Goal: Find specific page/section: Find specific page/section

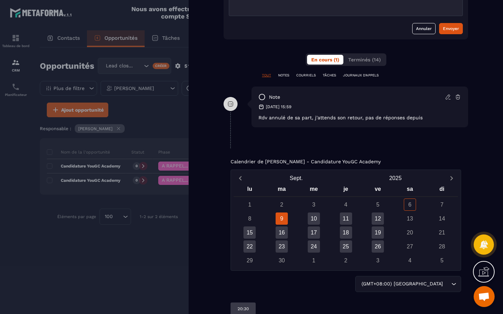
scroll to position [403, 0]
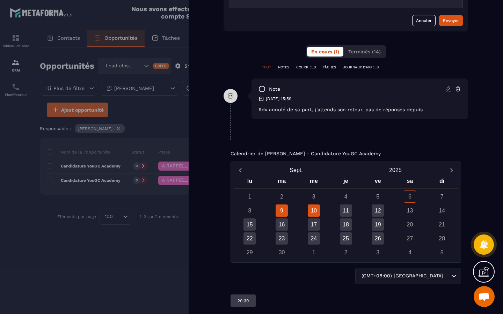
click at [316, 213] on div "10" at bounding box center [314, 211] width 12 height 12
click at [348, 213] on div "11" at bounding box center [346, 211] width 12 height 12
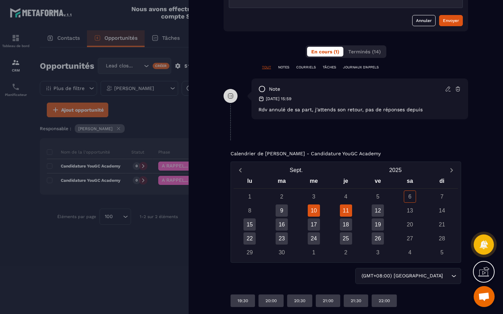
click at [318, 213] on div "10" at bounding box center [314, 211] width 12 height 12
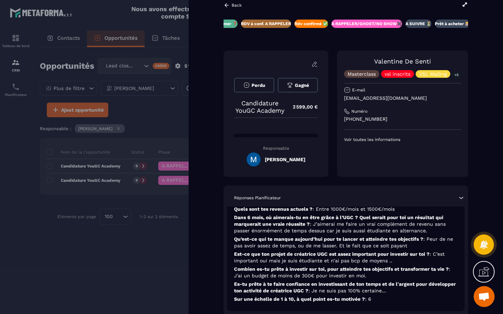
scroll to position [12, 0]
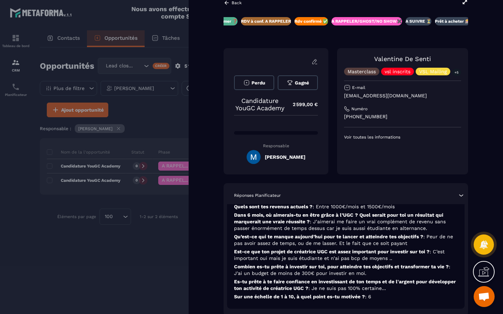
click at [145, 141] on div at bounding box center [251, 157] width 503 height 314
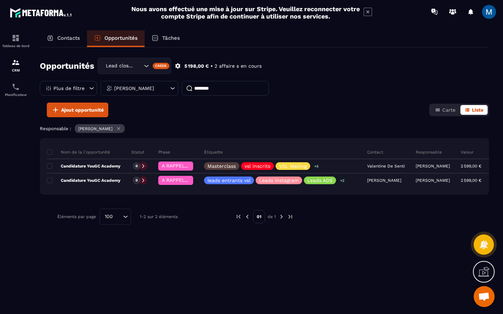
scroll to position [0, 0]
click at [163, 88] on div "[PERSON_NAME]" at bounding box center [139, 88] width 77 height 15
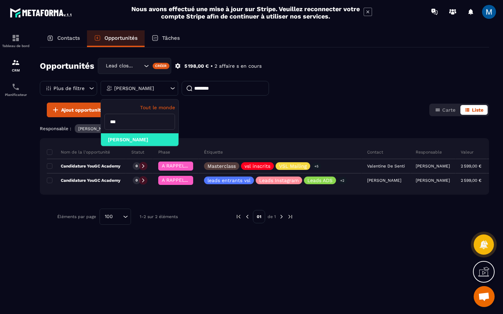
click at [164, 109] on p "Tout le monde" at bounding box center [139, 108] width 71 height 6
click at [243, 116] on div "Ajout opportunité Carte Liste" at bounding box center [264, 110] width 449 height 15
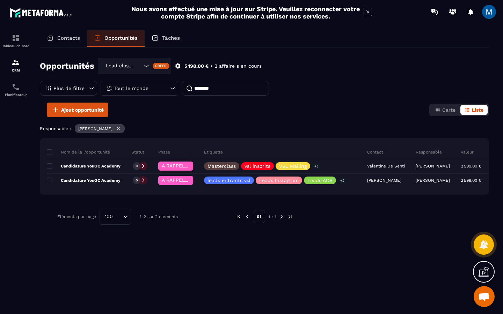
click at [121, 129] on icon at bounding box center [118, 128] width 5 height 5
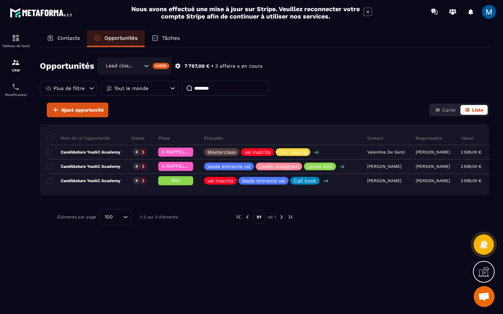
click at [226, 93] on input "********" at bounding box center [225, 88] width 87 height 15
type input "*"
click at [236, 107] on div "Ajout opportunité Carte Liste" at bounding box center [264, 110] width 449 height 15
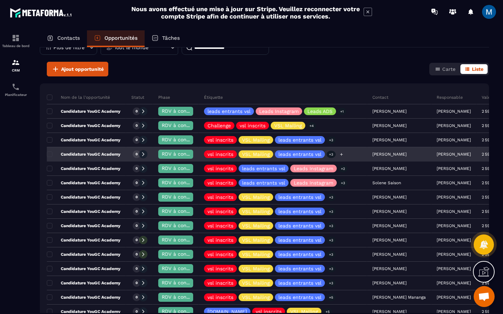
scroll to position [41, 0]
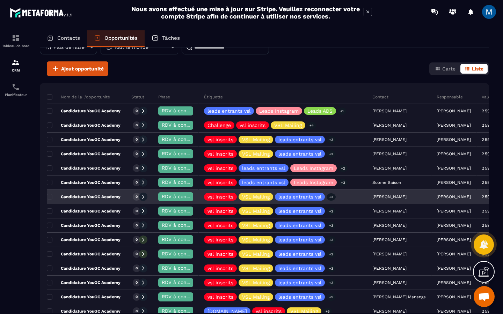
click at [126, 200] on div "0" at bounding box center [139, 197] width 27 height 14
